Goal: Task Accomplishment & Management: Manage account settings

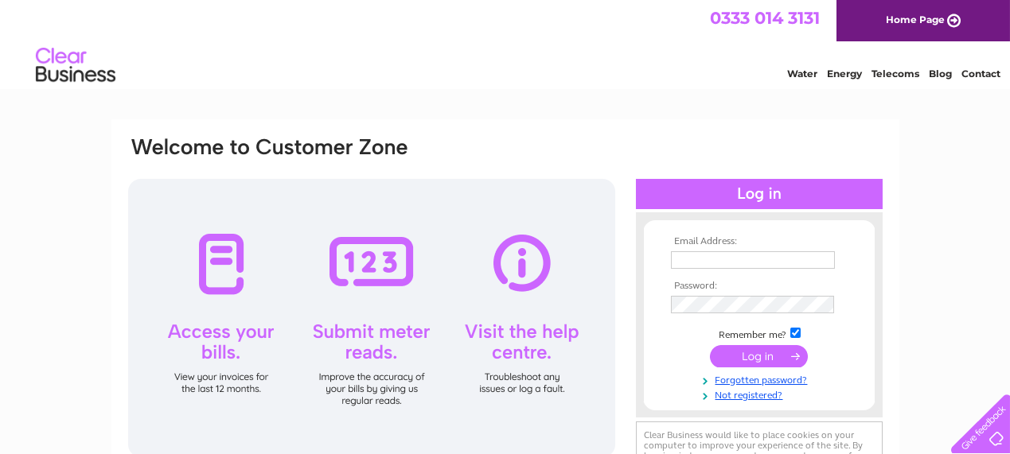
type input "martin.gruselle@btinternet.com"
click at [753, 354] on input "submit" at bounding box center [759, 356] width 98 height 22
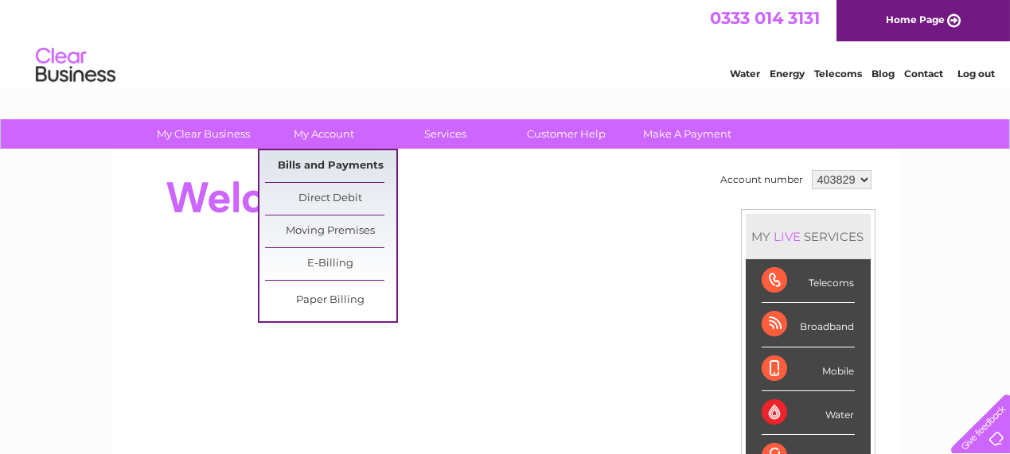
click at [330, 165] on link "Bills and Payments" at bounding box center [330, 166] width 131 height 32
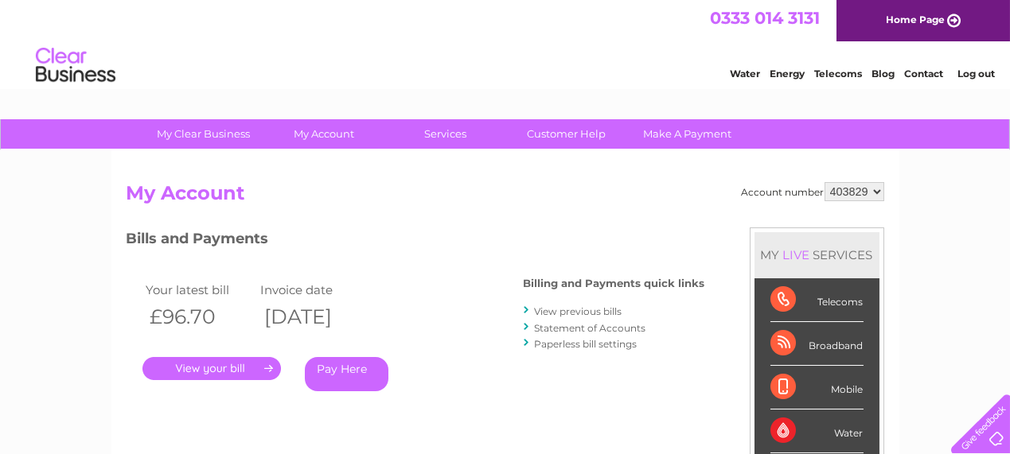
click at [225, 366] on link "." at bounding box center [211, 368] width 138 height 23
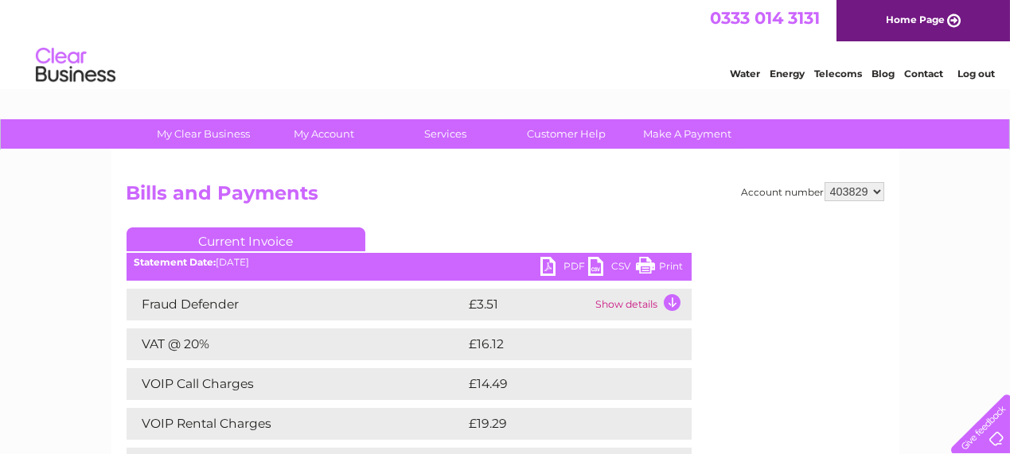
click at [545, 273] on link "PDF" at bounding box center [564, 268] width 48 height 23
click at [971, 73] on link "Log out" at bounding box center [975, 74] width 37 height 12
